Goal: Information Seeking & Learning: Learn about a topic

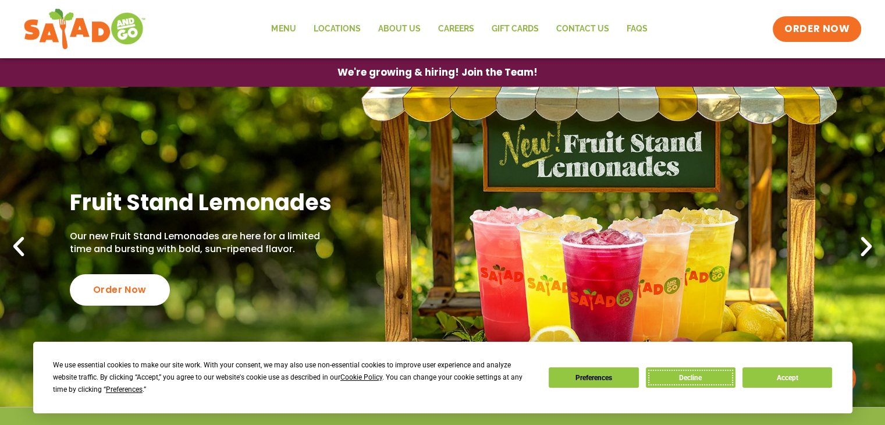
click at [704, 376] on button "Decline" at bounding box center [691, 377] width 90 height 20
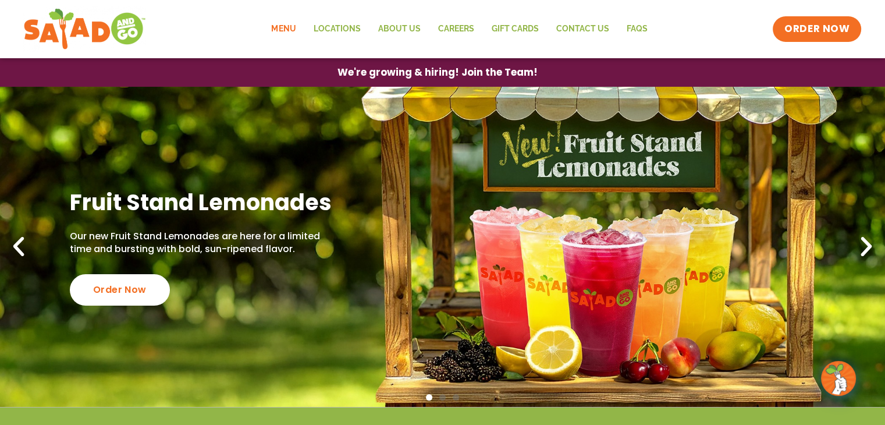
click at [291, 26] on link "Menu" at bounding box center [283, 29] width 42 height 27
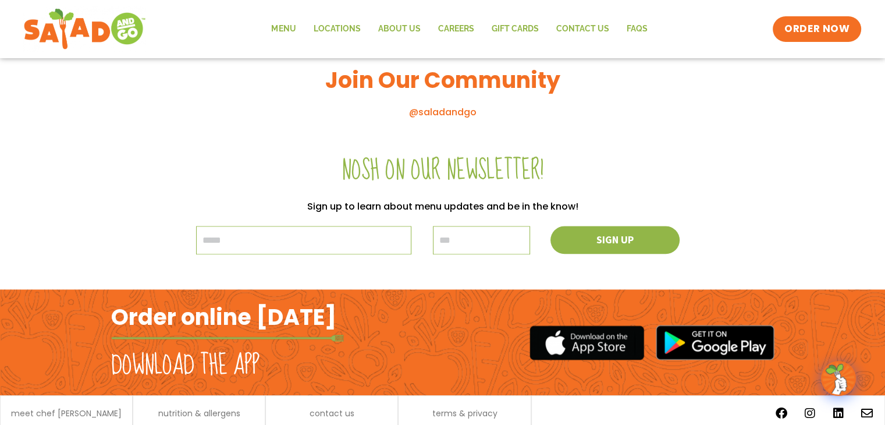
scroll to position [1352, 0]
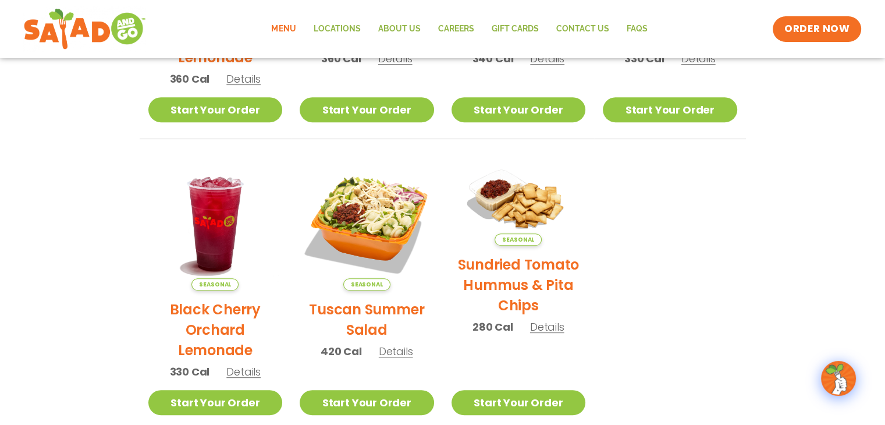
scroll to position [291, 0]
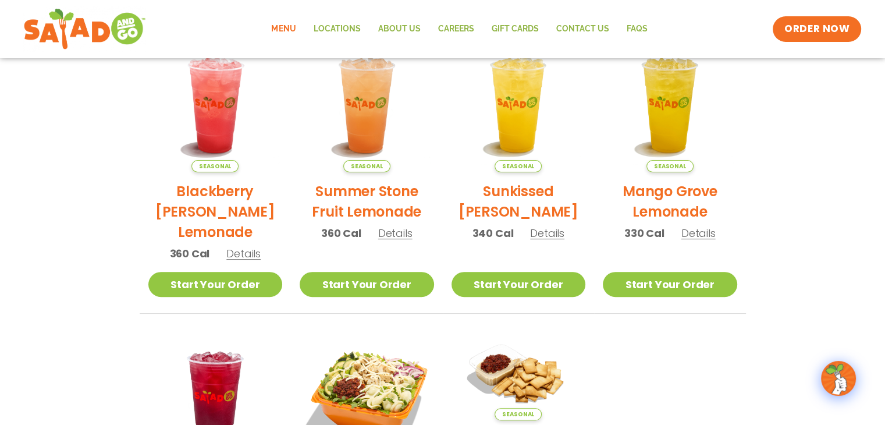
click at [243, 249] on span "Details" at bounding box center [243, 253] width 34 height 15
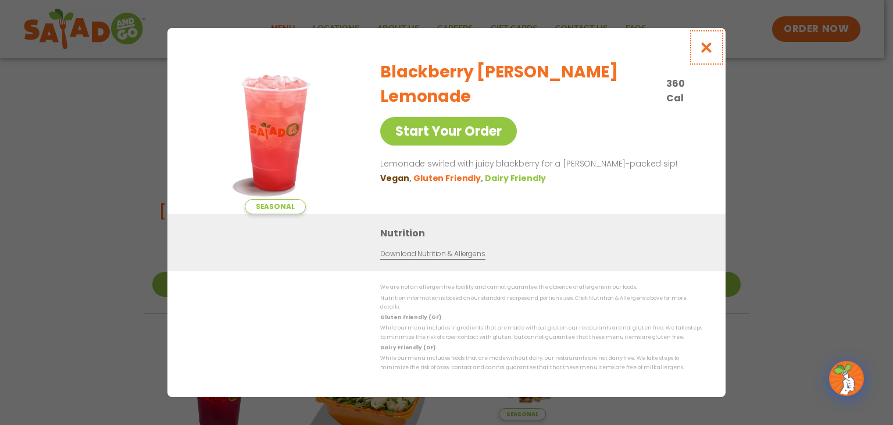
click at [707, 52] on icon "Close modal" at bounding box center [707, 47] width 15 height 12
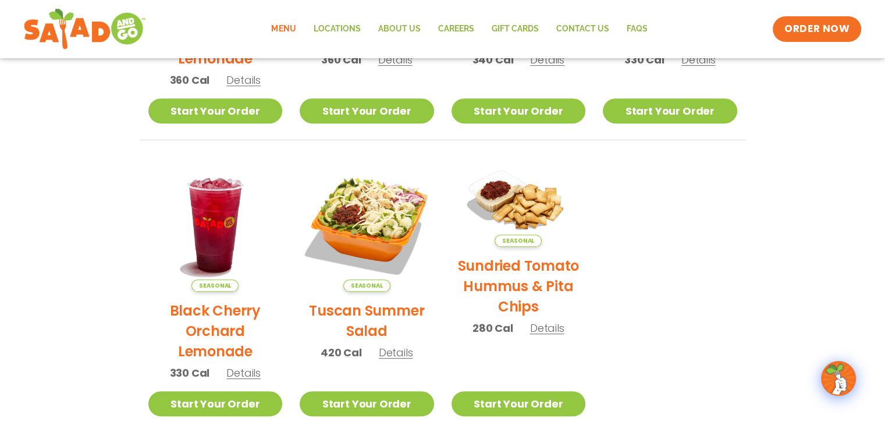
scroll to position [465, 0]
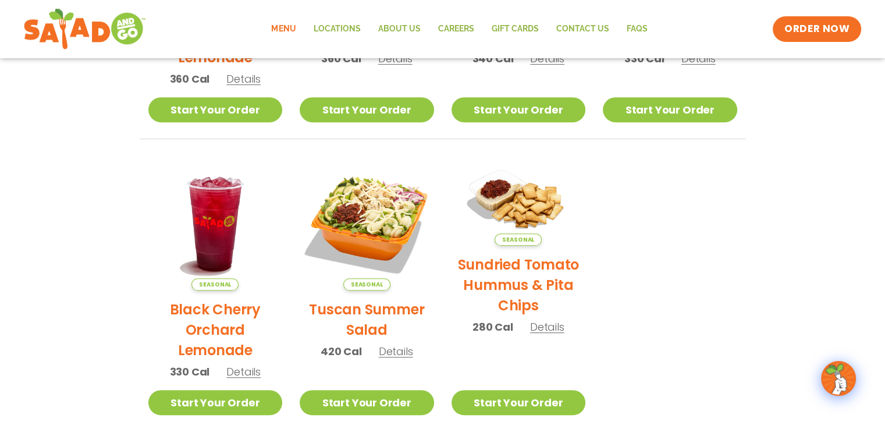
click at [248, 368] on span "Details" at bounding box center [243, 371] width 34 height 15
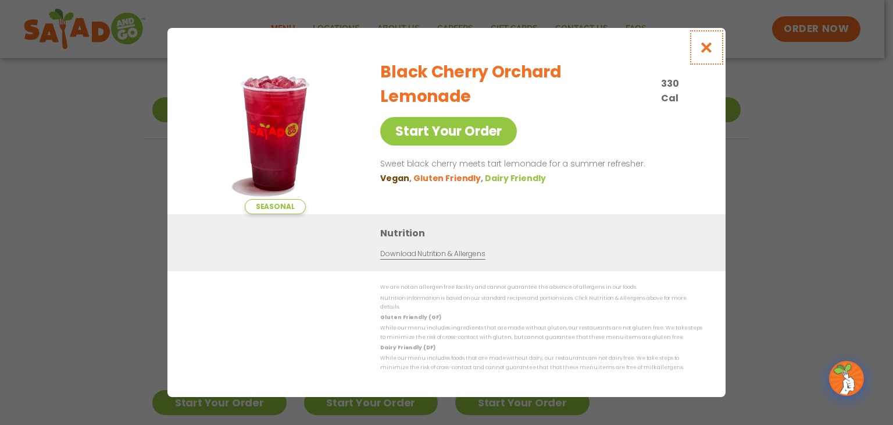
click at [700, 54] on icon "Close modal" at bounding box center [707, 47] width 15 height 12
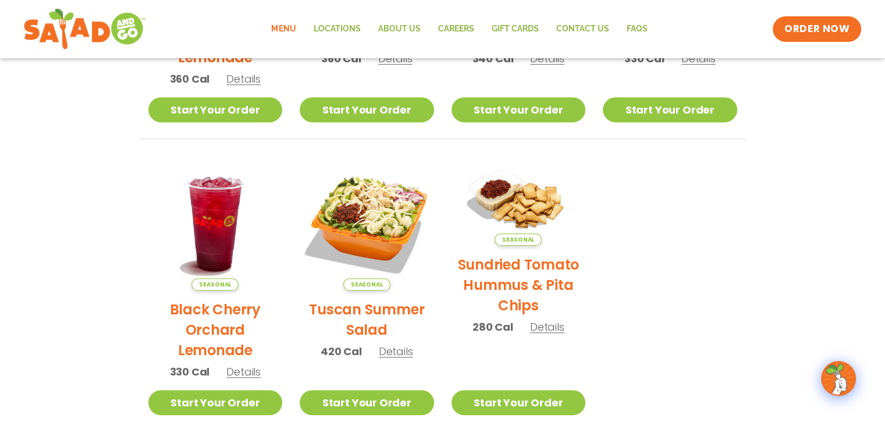
click at [388, 352] on span "Details" at bounding box center [396, 351] width 34 height 15
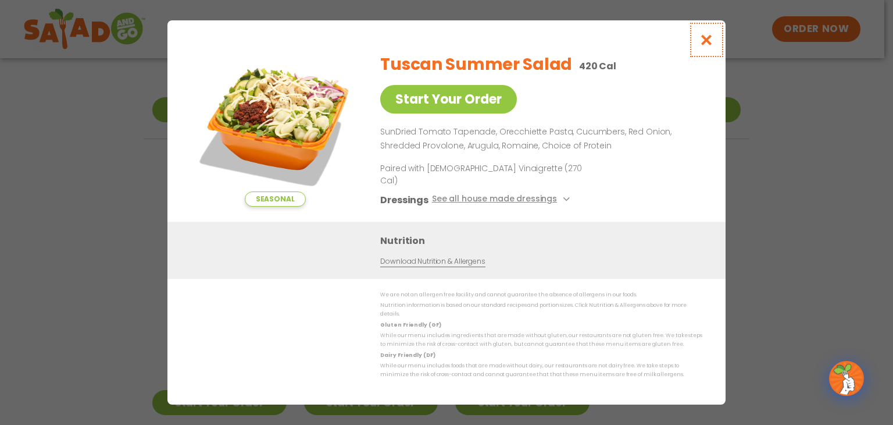
click at [711, 39] on button "Close modal" at bounding box center [707, 39] width 38 height 39
